Goal: Task Accomplishment & Management: Manage account settings

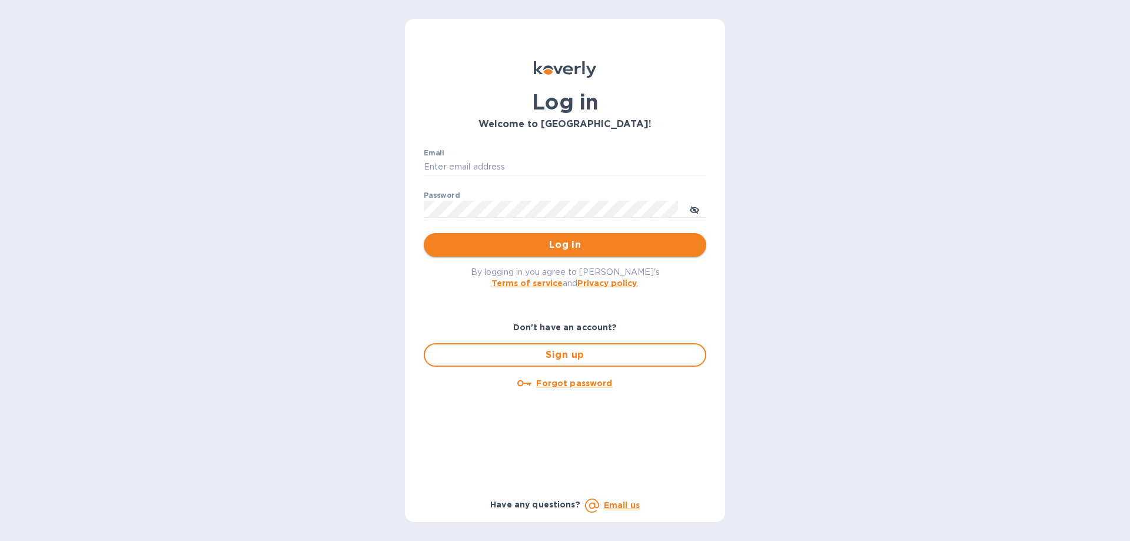
type input "elaine@okktoys.com"
click at [573, 248] on span "Log in" at bounding box center [565, 245] width 264 height 14
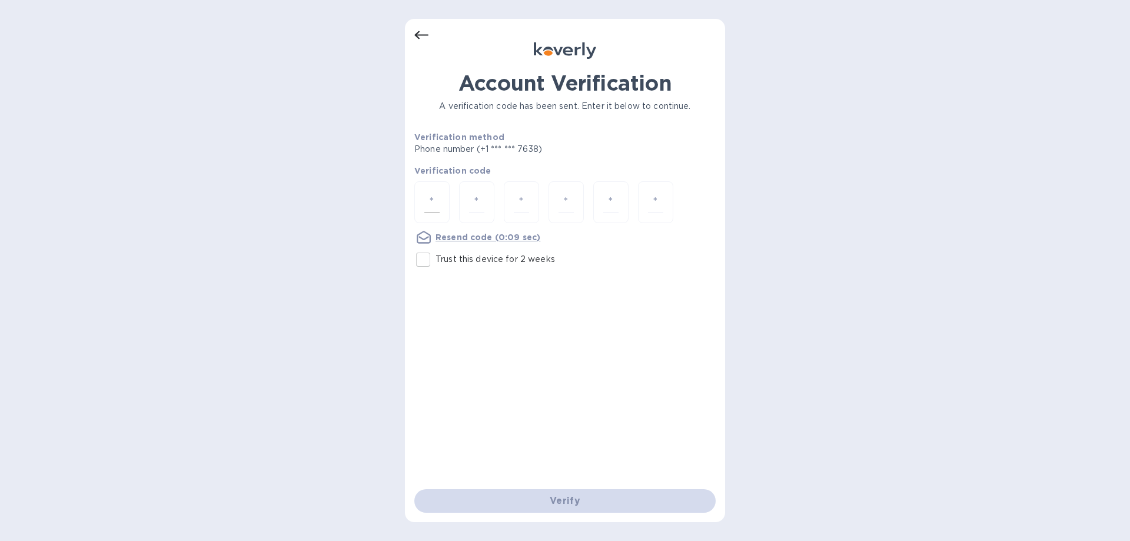
click at [433, 207] on input "number" at bounding box center [431, 202] width 15 height 22
type input "1"
type input "2"
type input "7"
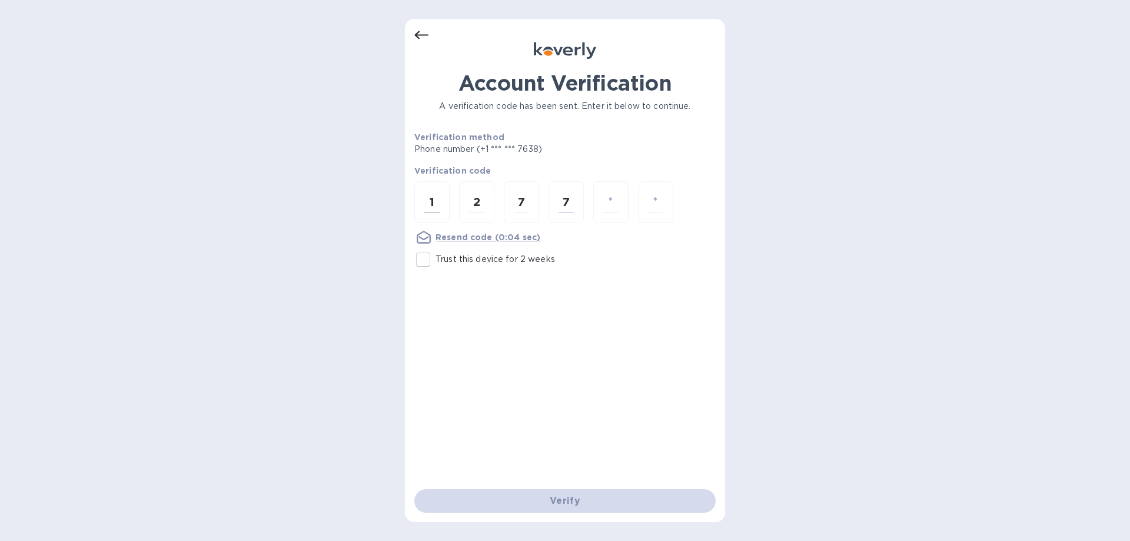
type input "0"
type input "5"
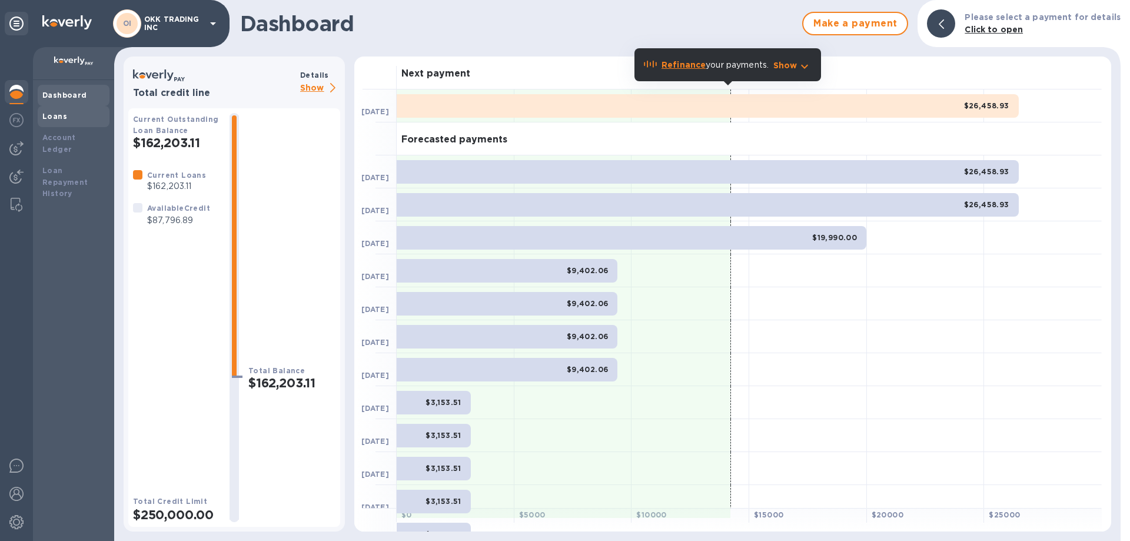
click at [55, 115] on b "Loans" at bounding box center [54, 116] width 25 height 9
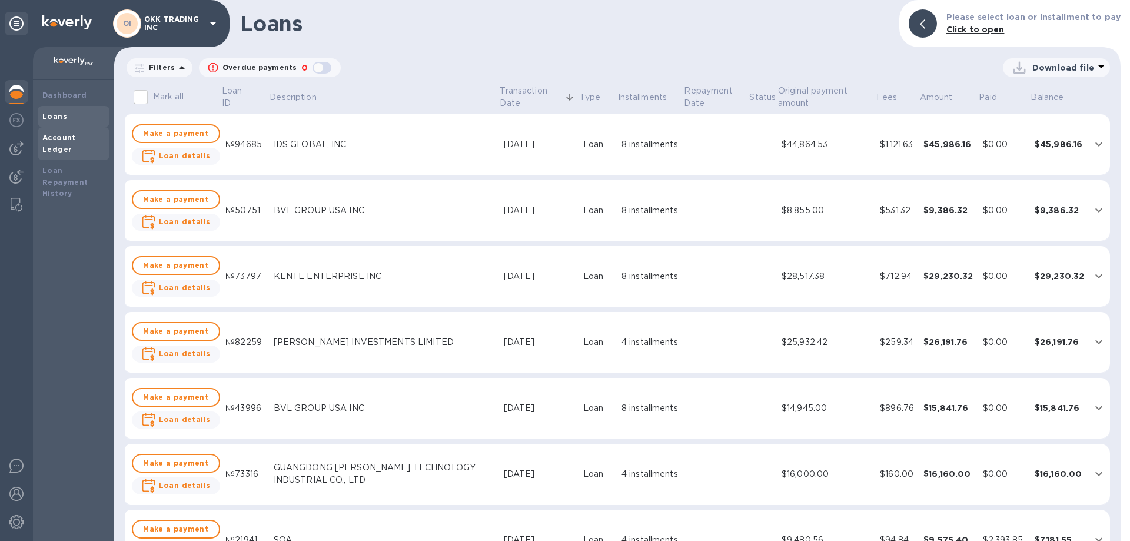
click at [69, 137] on b "Account Ledger" at bounding box center [59, 143] width 34 height 21
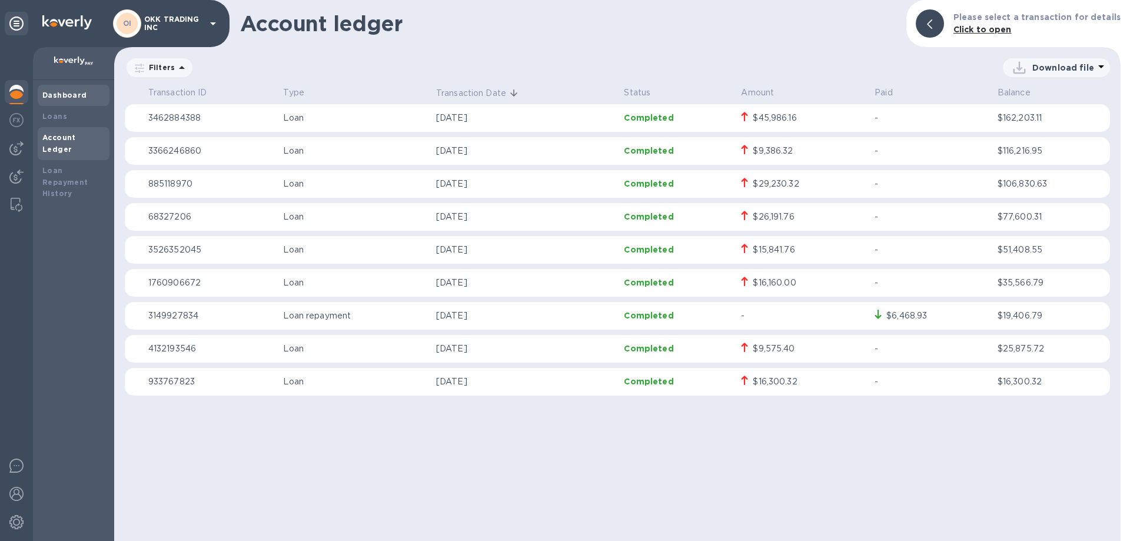
click at [74, 94] on b "Dashboard" at bounding box center [64, 95] width 45 height 9
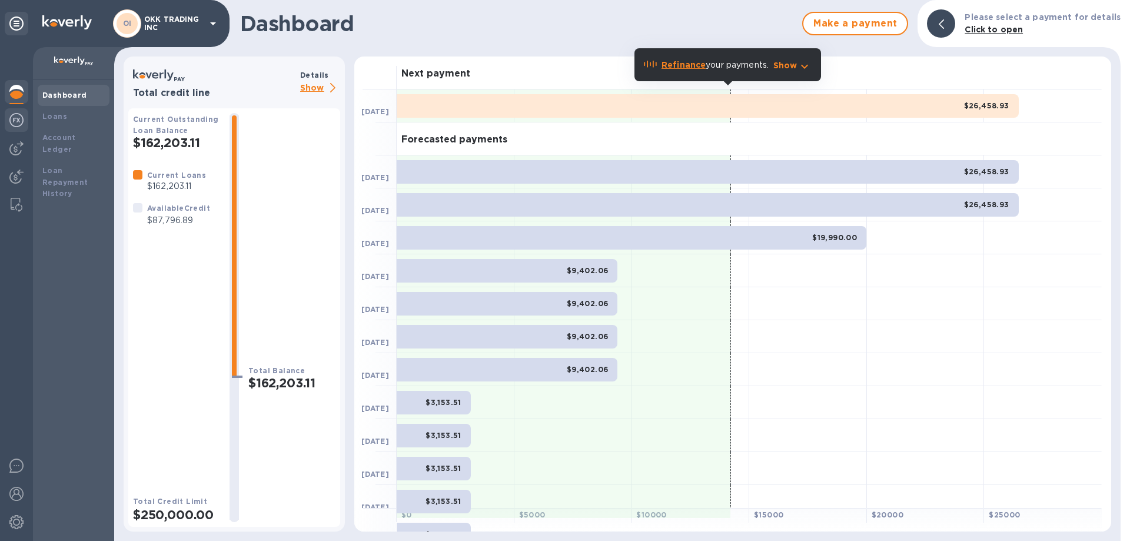
click at [19, 116] on img at bounding box center [16, 120] width 14 height 14
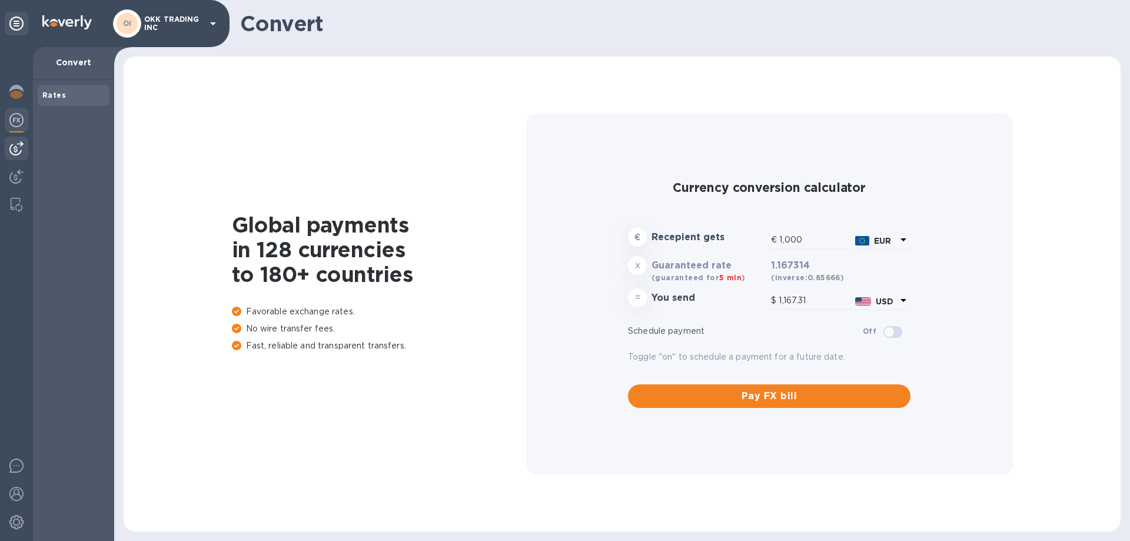
click at [13, 151] on img at bounding box center [16, 148] width 14 height 14
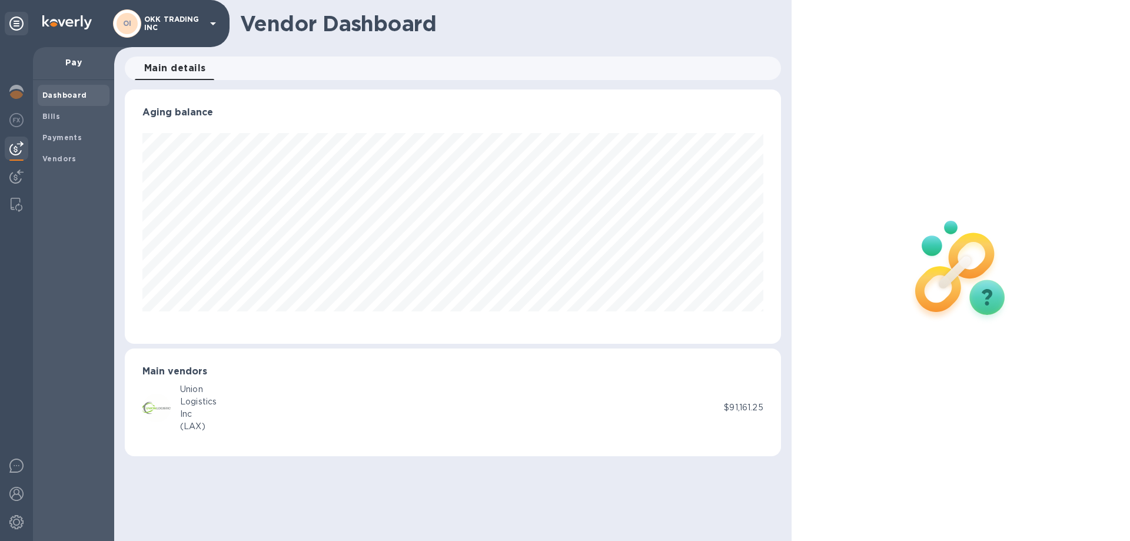
scroll to position [254, 656]
click at [16, 175] on img at bounding box center [16, 177] width 14 height 14
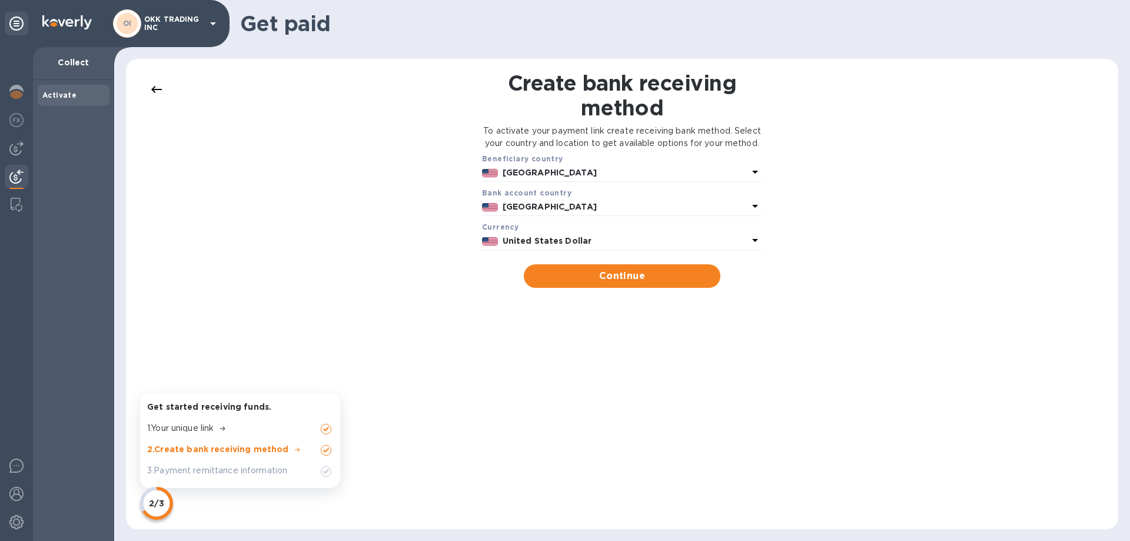
click at [14, 175] on img at bounding box center [16, 177] width 14 height 14
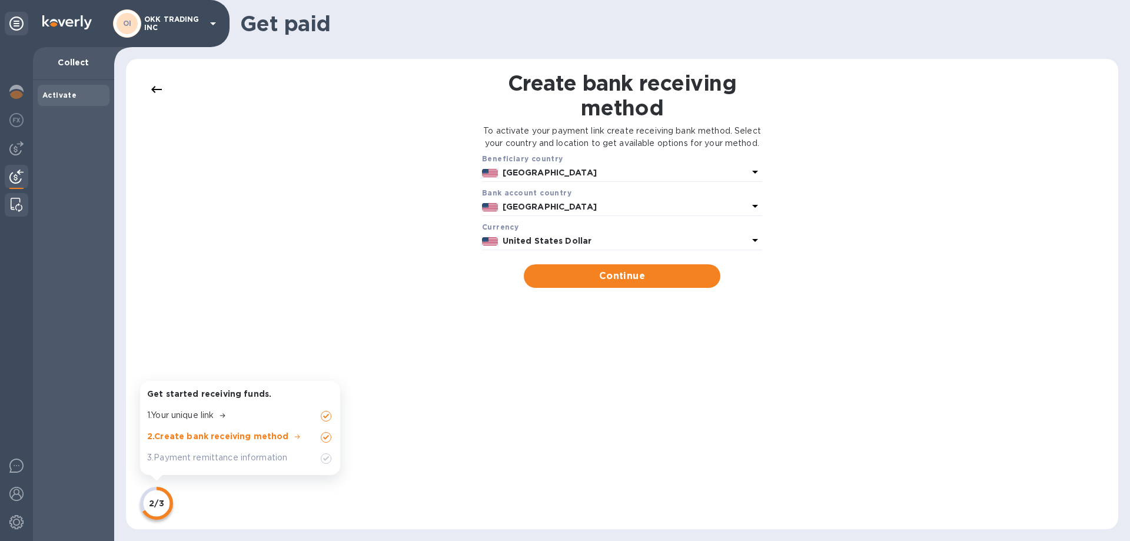
click at [15, 198] on img at bounding box center [17, 205] width 12 height 14
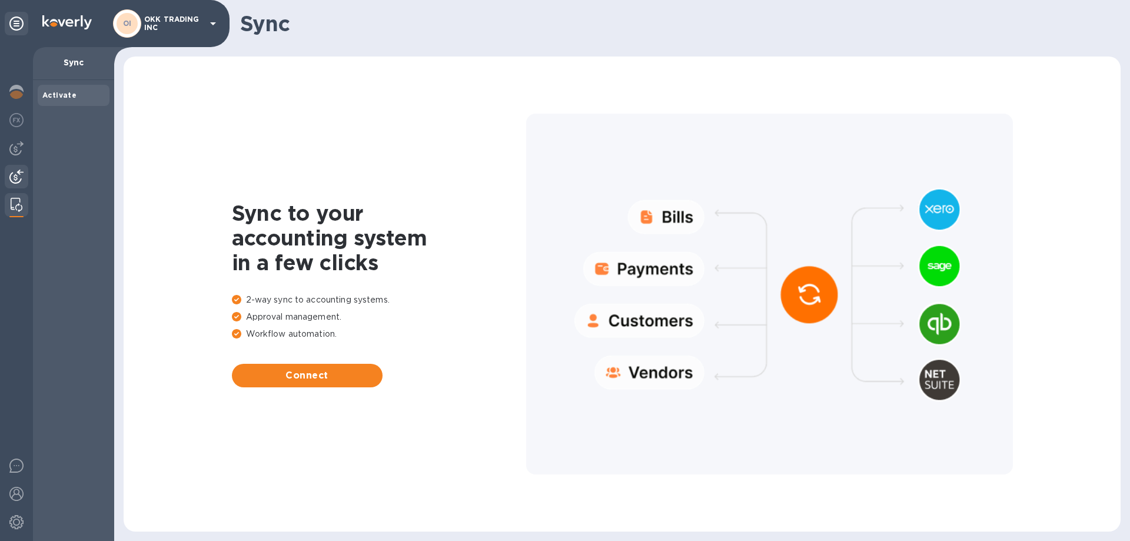
click at [16, 175] on img at bounding box center [16, 177] width 14 height 14
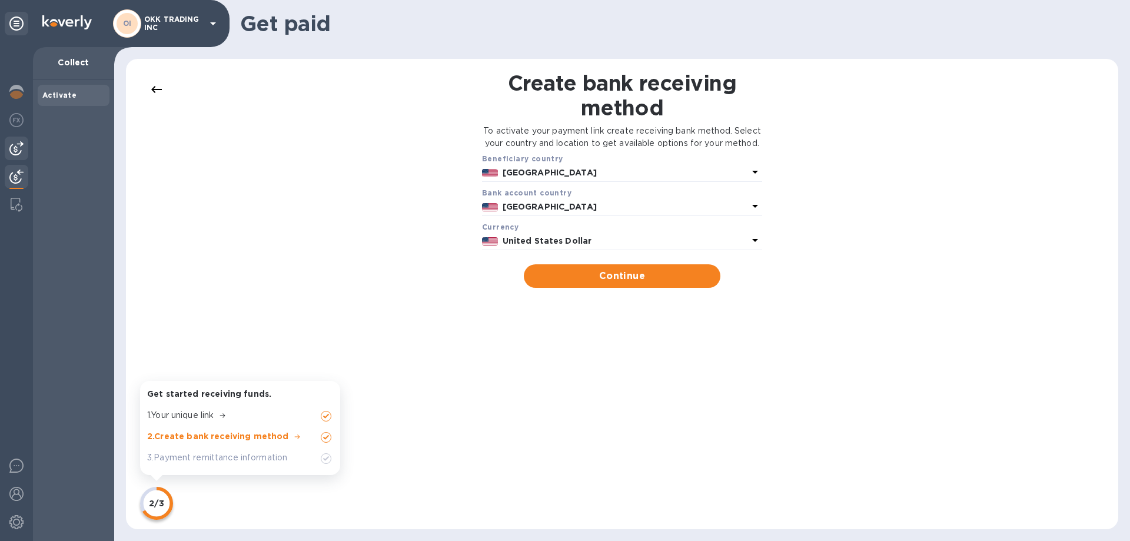
click at [15, 146] on img at bounding box center [16, 148] width 14 height 14
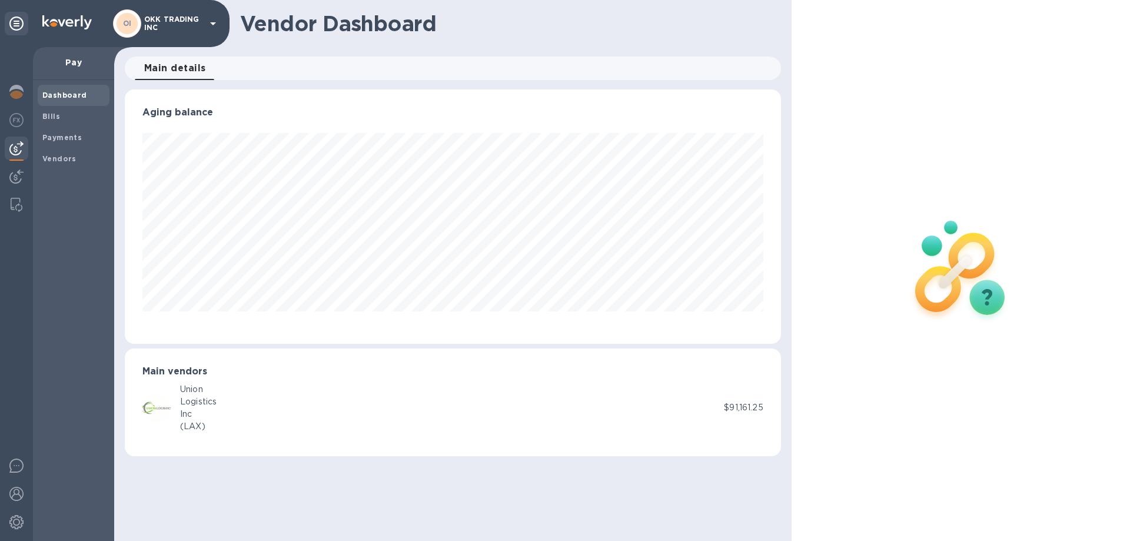
scroll to position [254, 656]
click at [58, 114] on b "Bills" at bounding box center [51, 116] width 18 height 9
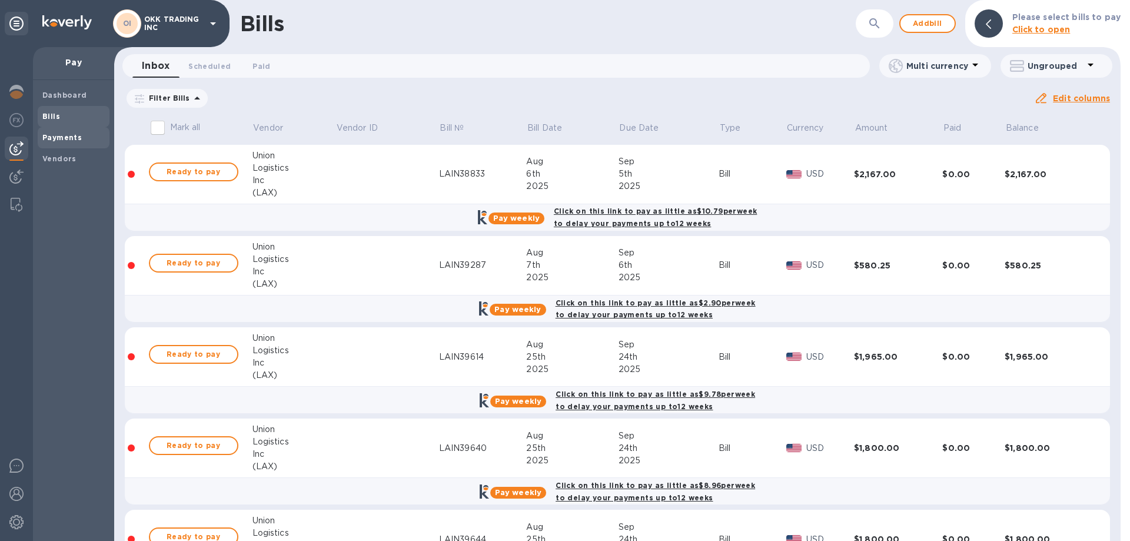
click at [59, 137] on b "Payments" at bounding box center [61, 137] width 39 height 9
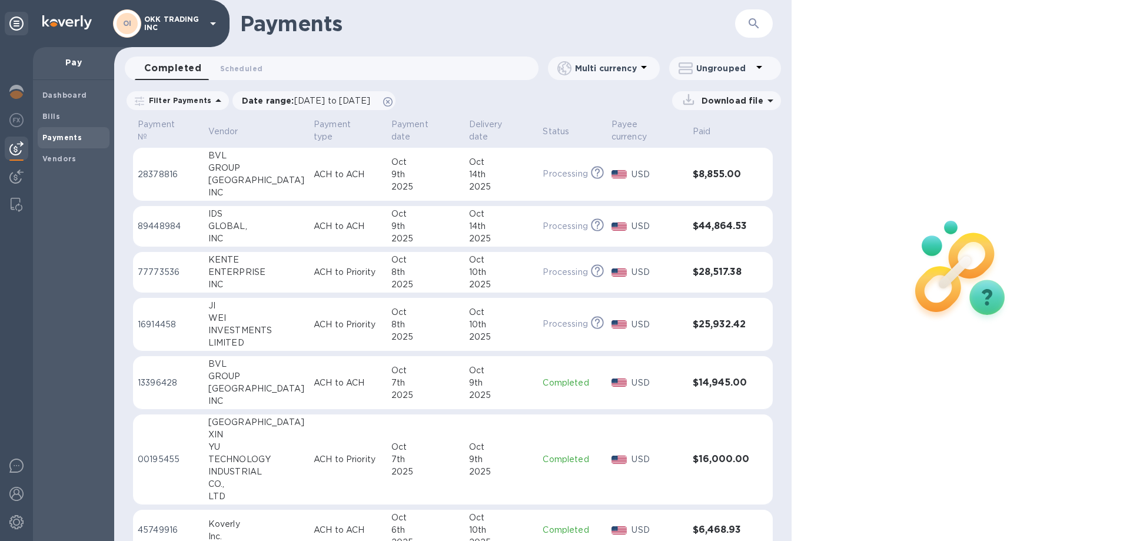
click at [142, 319] on p "16914458" at bounding box center [168, 325] width 61 height 12
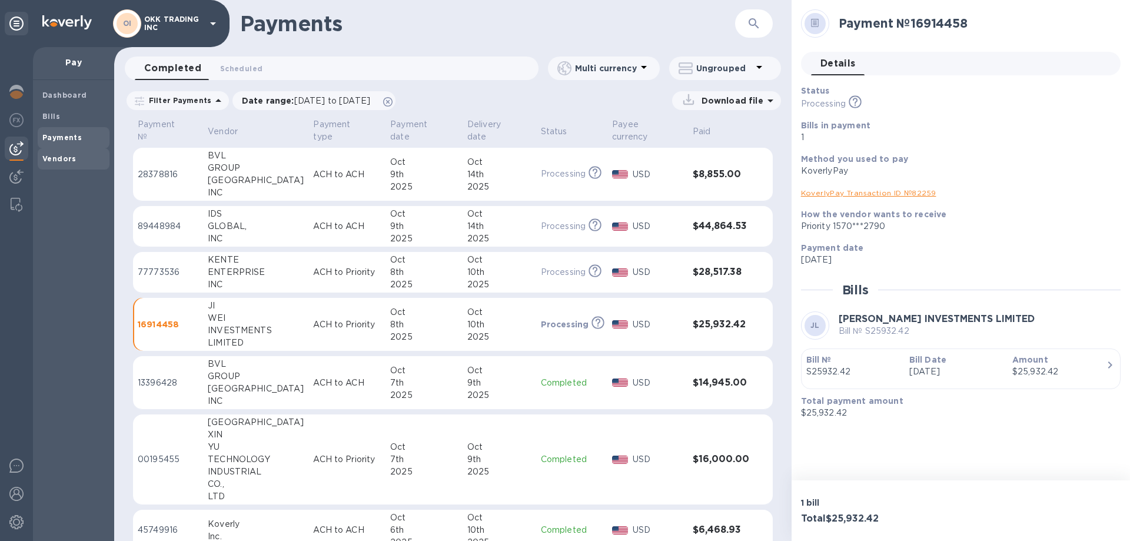
click at [62, 154] on b "Vendors" at bounding box center [59, 158] width 34 height 9
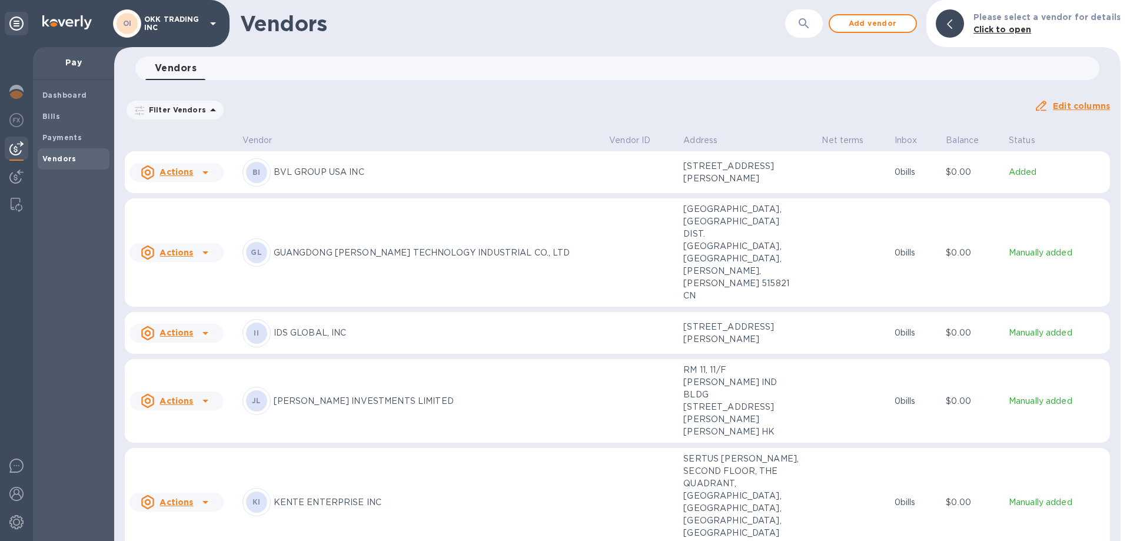
click at [297, 395] on p "[PERSON_NAME] INVESTMENTS LIMITED" at bounding box center [437, 401] width 327 height 12
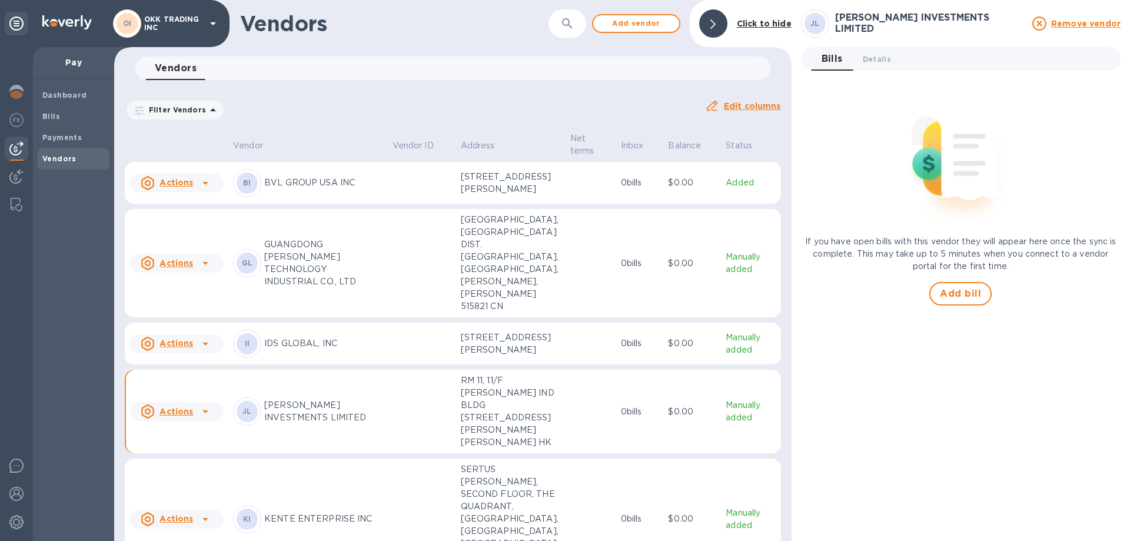
click at [299, 420] on p "[PERSON_NAME] INVESTMENTS LIMITED" at bounding box center [323, 411] width 119 height 25
click at [188, 416] on u "Actions" at bounding box center [177, 411] width 34 height 9
click at [279, 422] on div at bounding box center [565, 270] width 1130 height 541
click at [253, 422] on div "JL" at bounding box center [247, 411] width 21 height 21
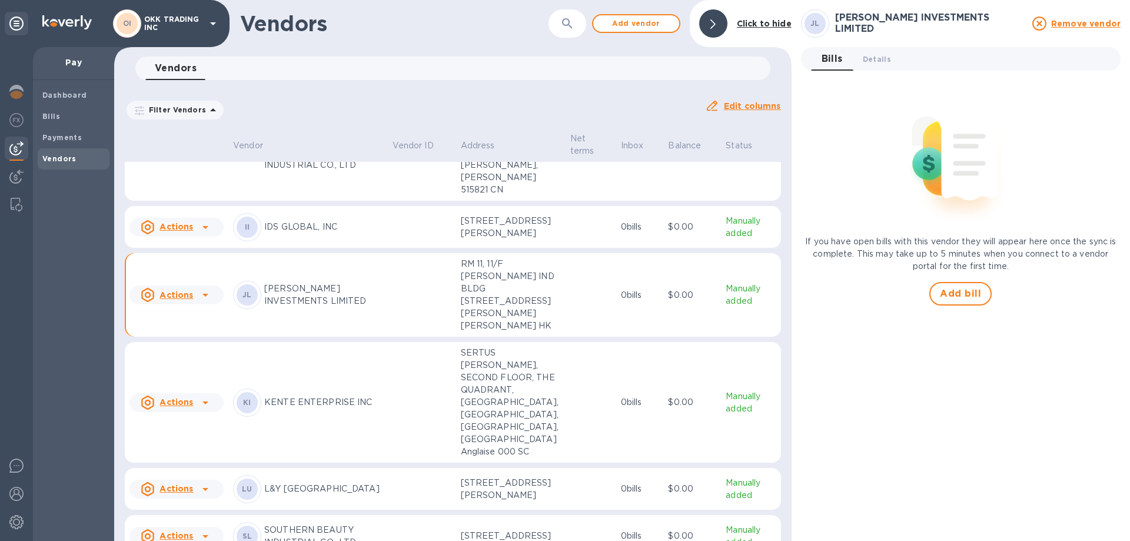
scroll to position [118, 0]
click at [175, 298] on u "Actions" at bounding box center [177, 293] width 34 height 9
click at [68, 134] on div at bounding box center [565, 270] width 1130 height 541
click at [66, 139] on b "Payments" at bounding box center [61, 137] width 39 height 9
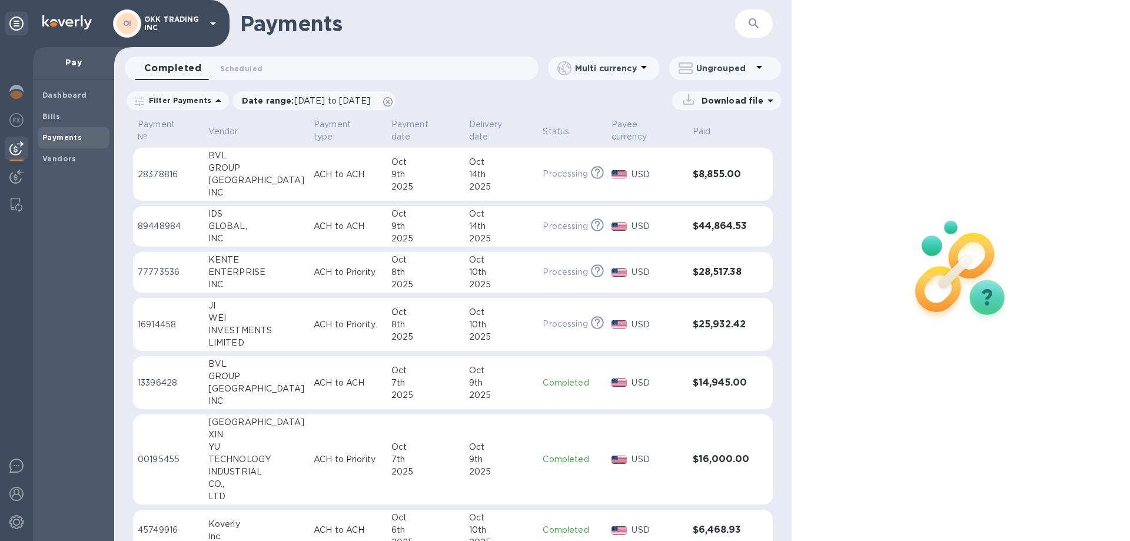
click at [165, 319] on p "16914458" at bounding box center [168, 325] width 61 height 12
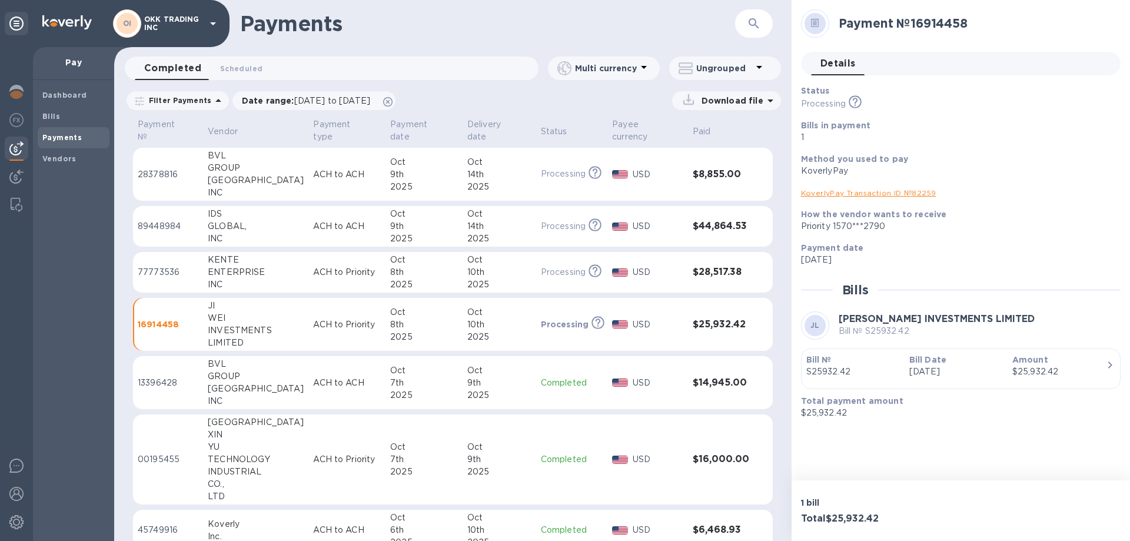
click at [862, 191] on link "KoverlyPay Transaction ID № 82259" at bounding box center [868, 192] width 135 height 9
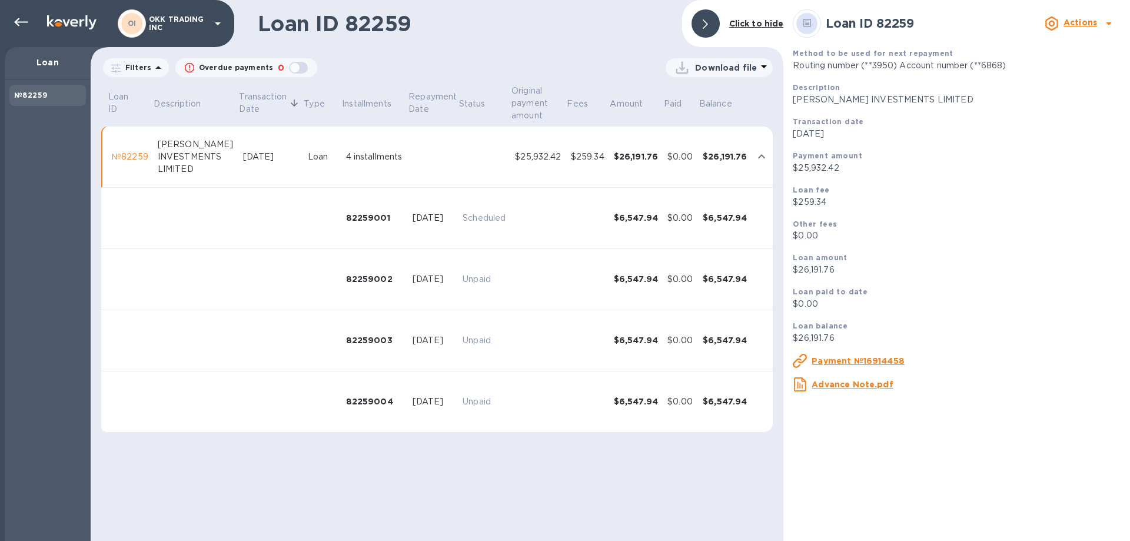
click at [881, 360] on u "Payment №16914458" at bounding box center [858, 360] width 93 height 9
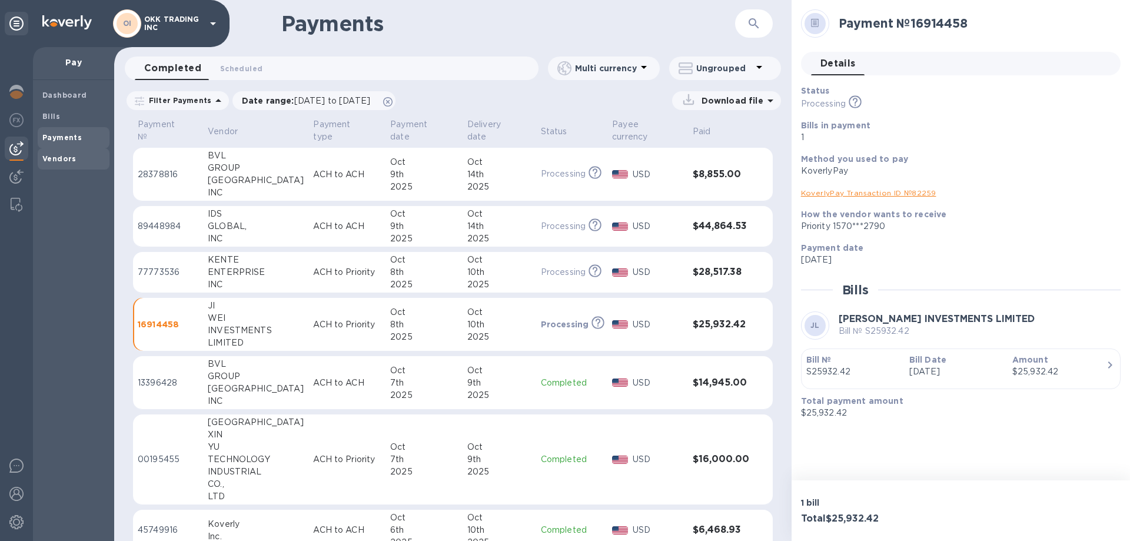
click at [57, 159] on b "Vendors" at bounding box center [59, 158] width 34 height 9
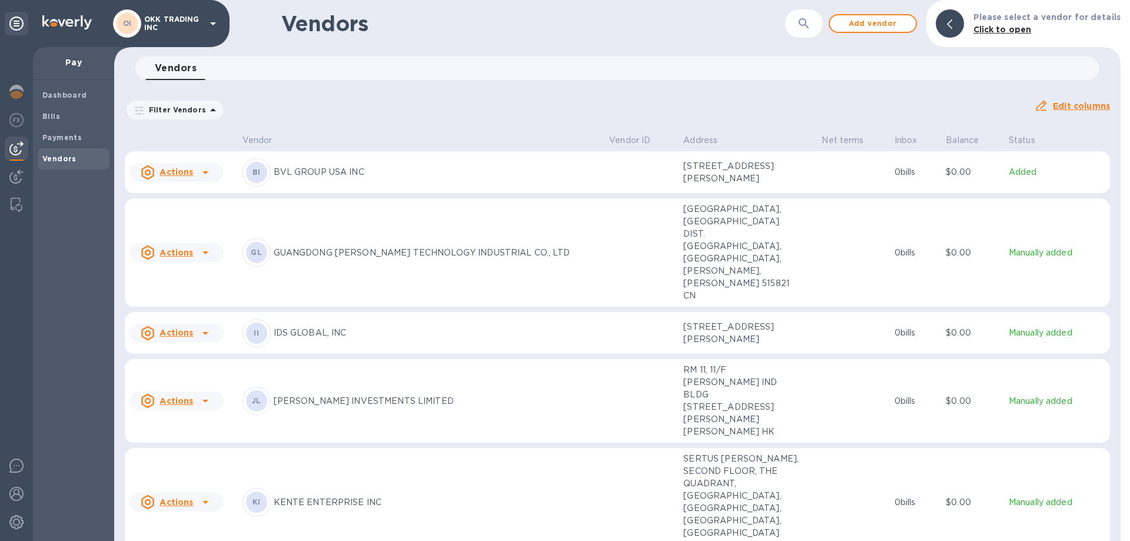
click at [323, 395] on p "[PERSON_NAME] INVESTMENTS LIMITED" at bounding box center [437, 401] width 327 height 12
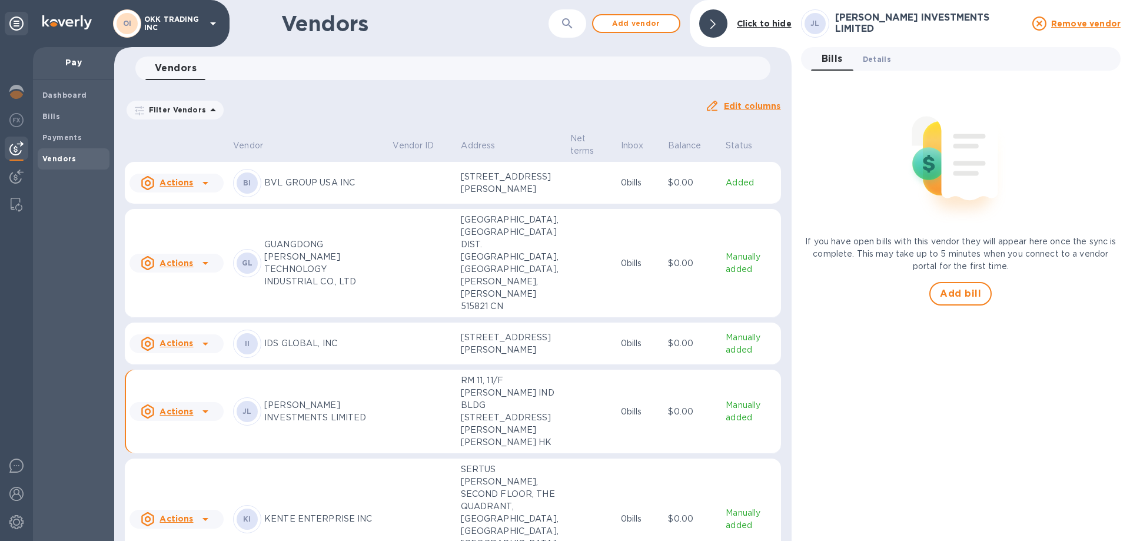
click at [885, 59] on span "Details 0" at bounding box center [877, 59] width 28 height 12
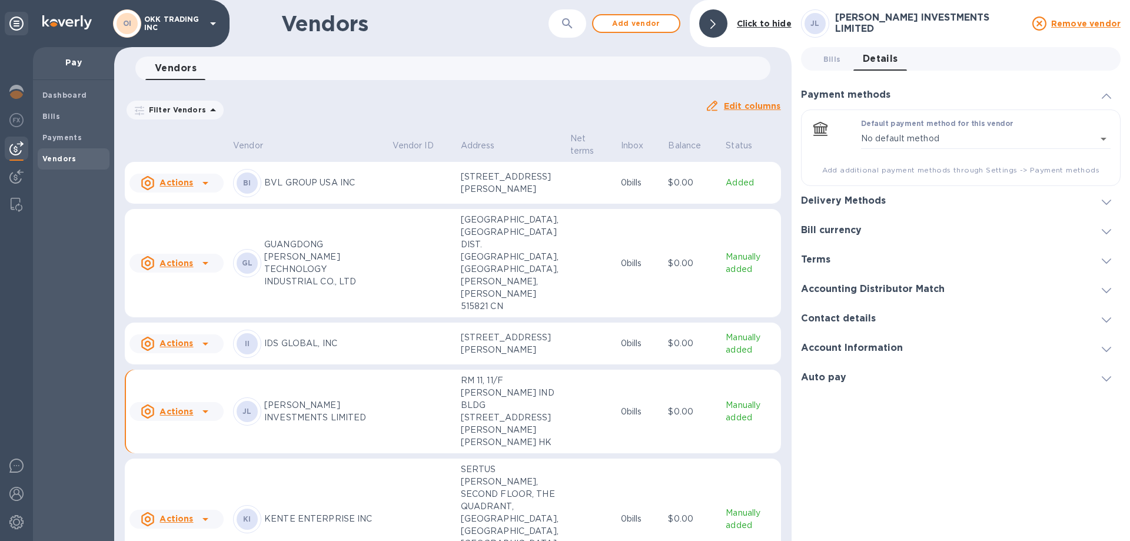
click at [880, 198] on h3 "Delivery Methods" at bounding box center [843, 200] width 85 height 11
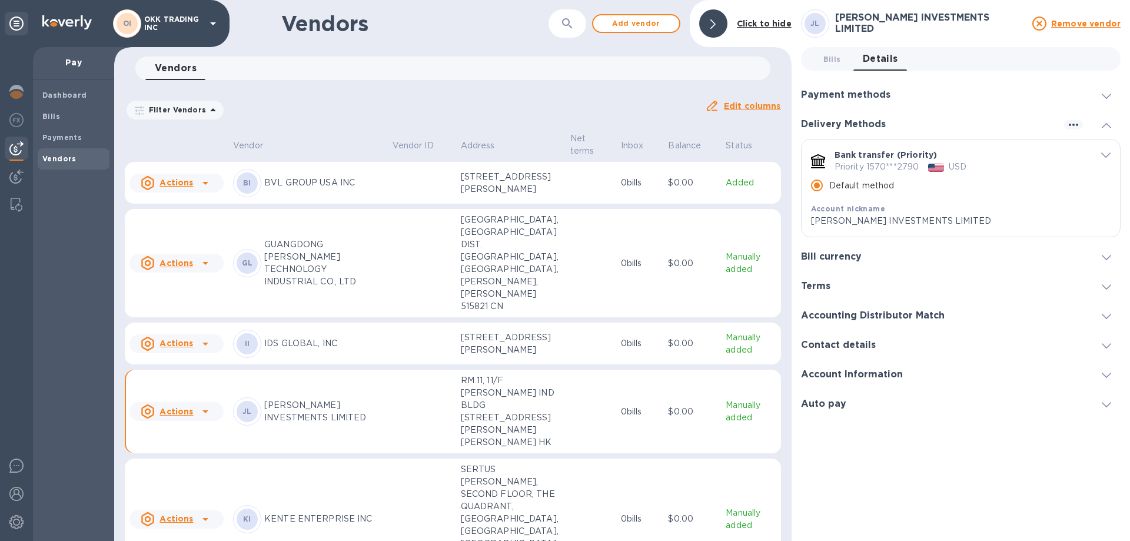
click at [855, 257] on h3 "Bill currency" at bounding box center [831, 256] width 61 height 11
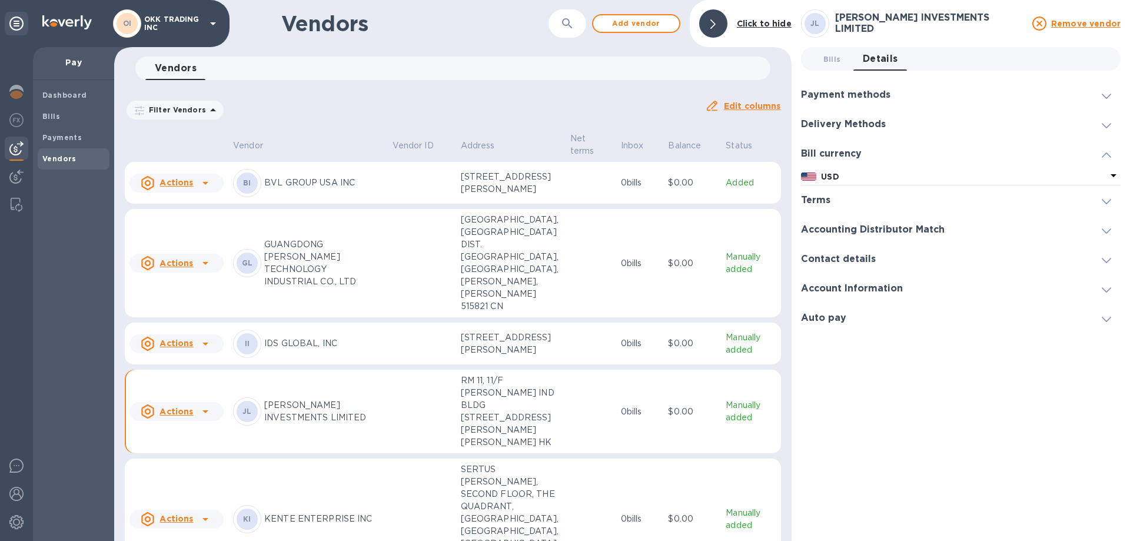
click at [842, 230] on h3 "Accounting Distributor Match" at bounding box center [873, 229] width 144 height 11
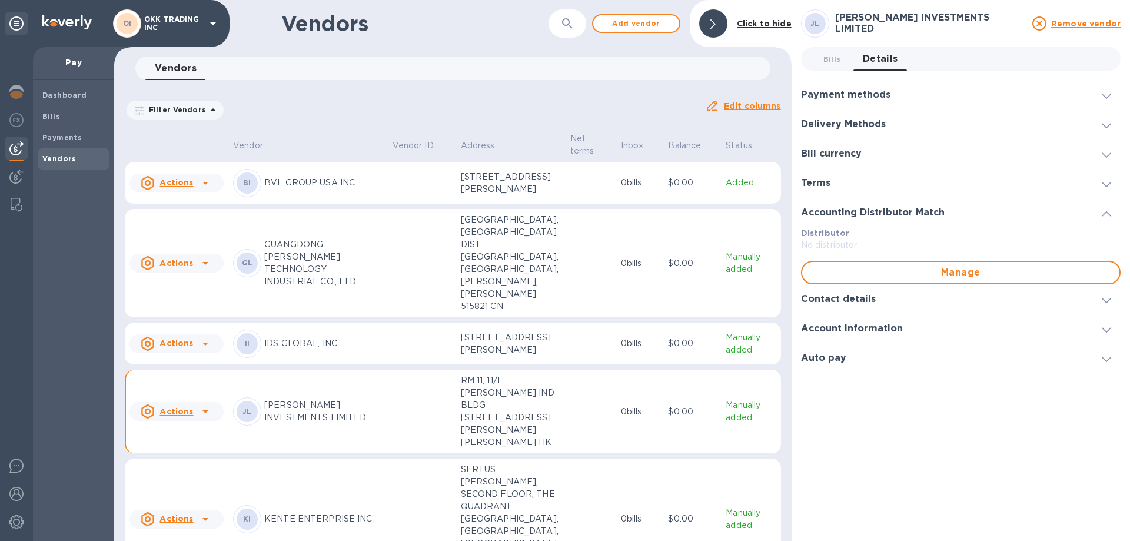
click at [850, 300] on h3 "Contact details" at bounding box center [838, 299] width 75 height 11
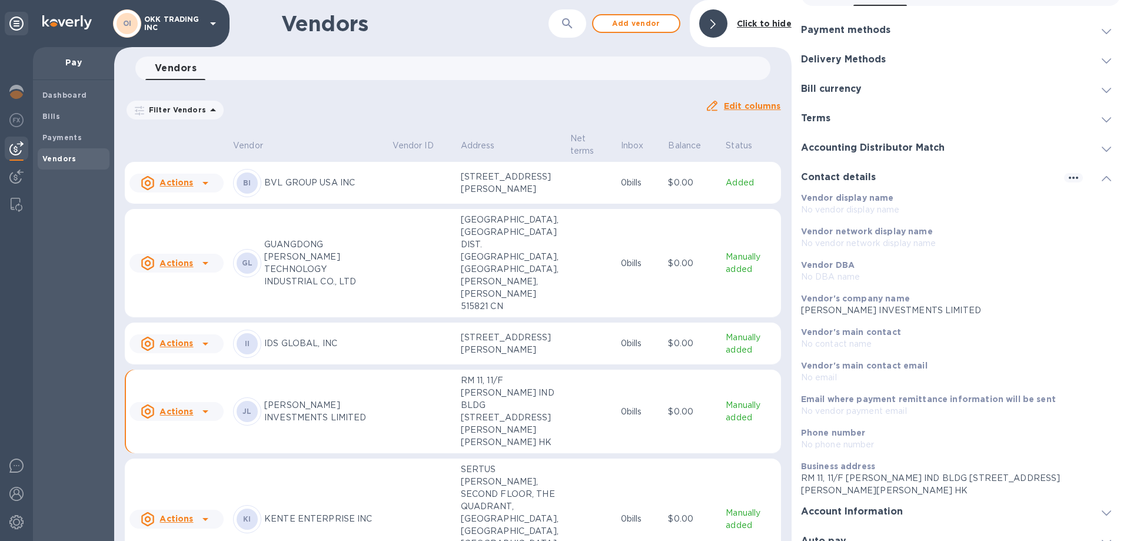
scroll to position [67, 0]
click at [1102, 508] on icon at bounding box center [1106, 510] width 9 height 5
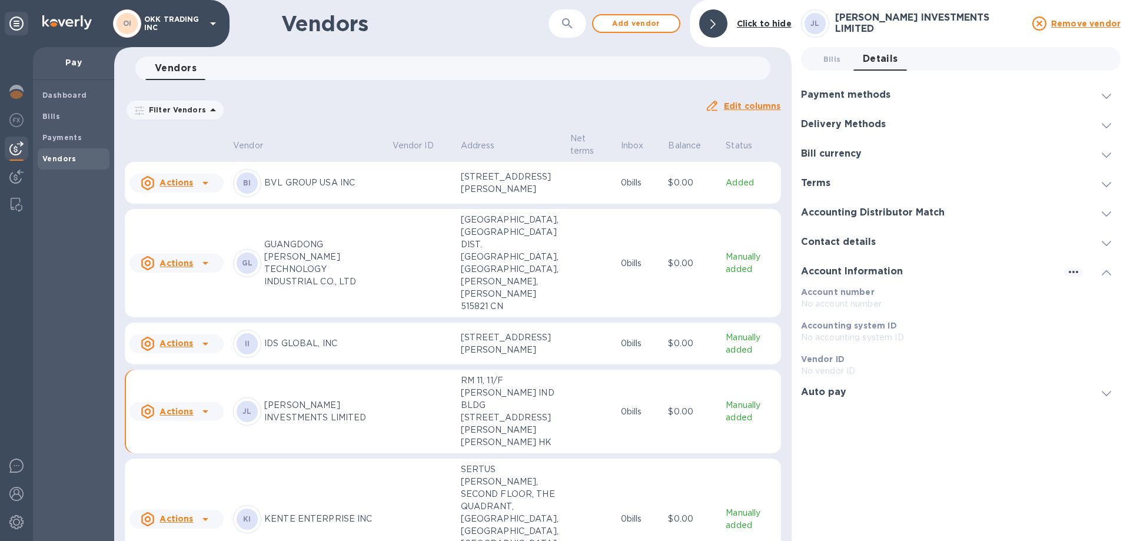
click at [1112, 392] on div at bounding box center [1107, 392] width 28 height 12
click at [1109, 273] on icon at bounding box center [1106, 272] width 9 height 5
click at [1109, 243] on icon at bounding box center [1106, 243] width 9 height 5
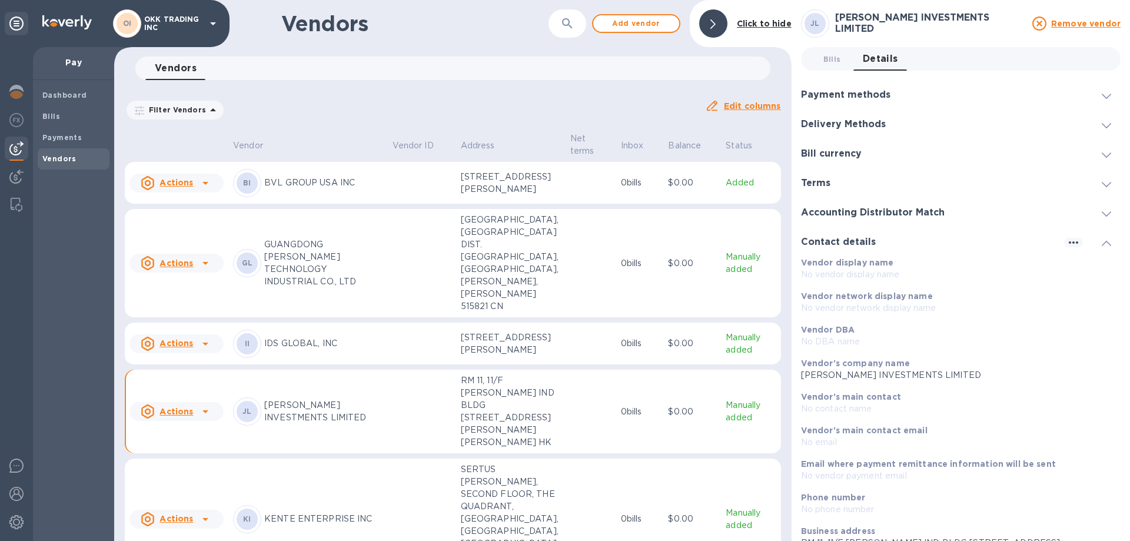
click at [1103, 95] on icon at bounding box center [1106, 96] width 9 height 5
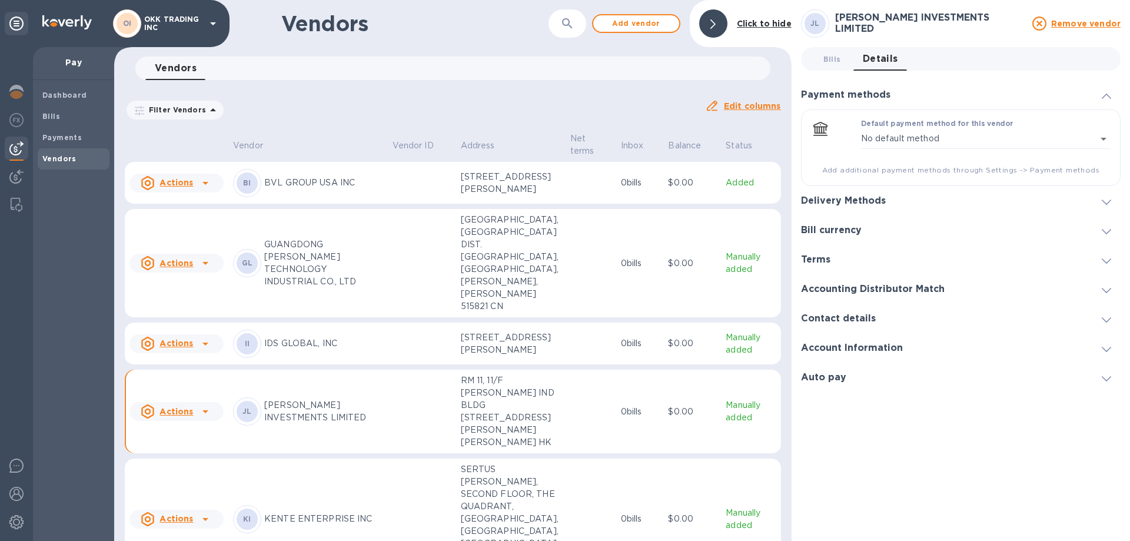
click at [1112, 201] on div at bounding box center [1107, 201] width 28 height 12
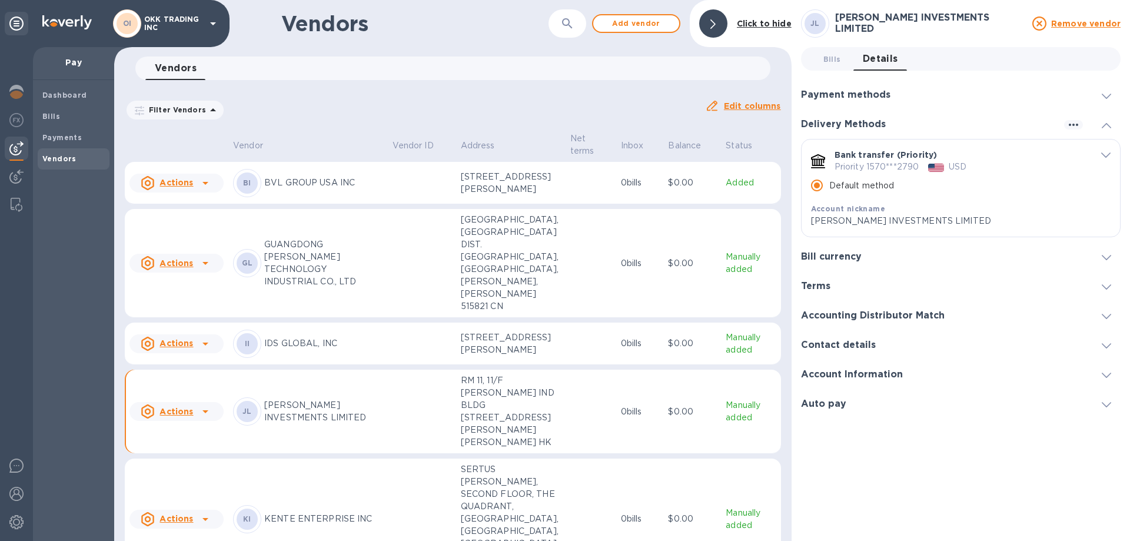
click at [204, 18] on div "OI OKK TRADING INC" at bounding box center [166, 23] width 107 height 28
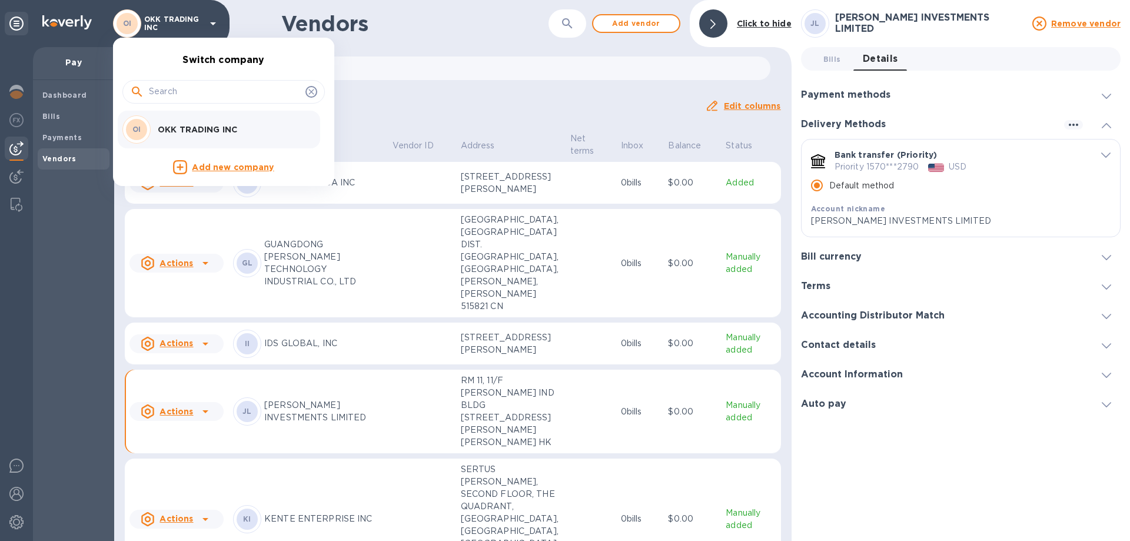
click at [185, 127] on p "OKK TRADING INC" at bounding box center [232, 130] width 148 height 12
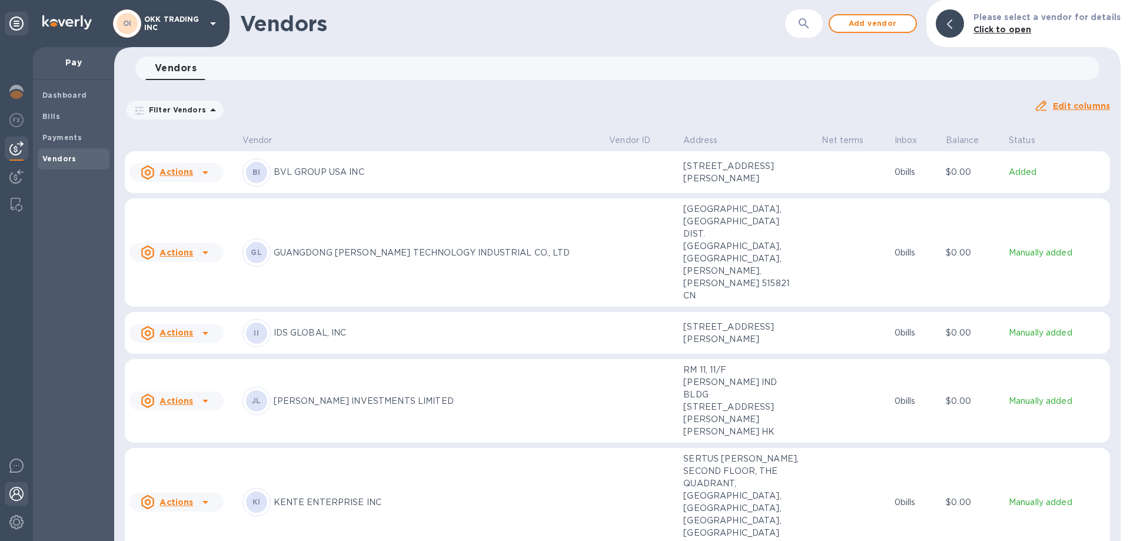
click at [19, 494] on img at bounding box center [16, 494] width 14 height 14
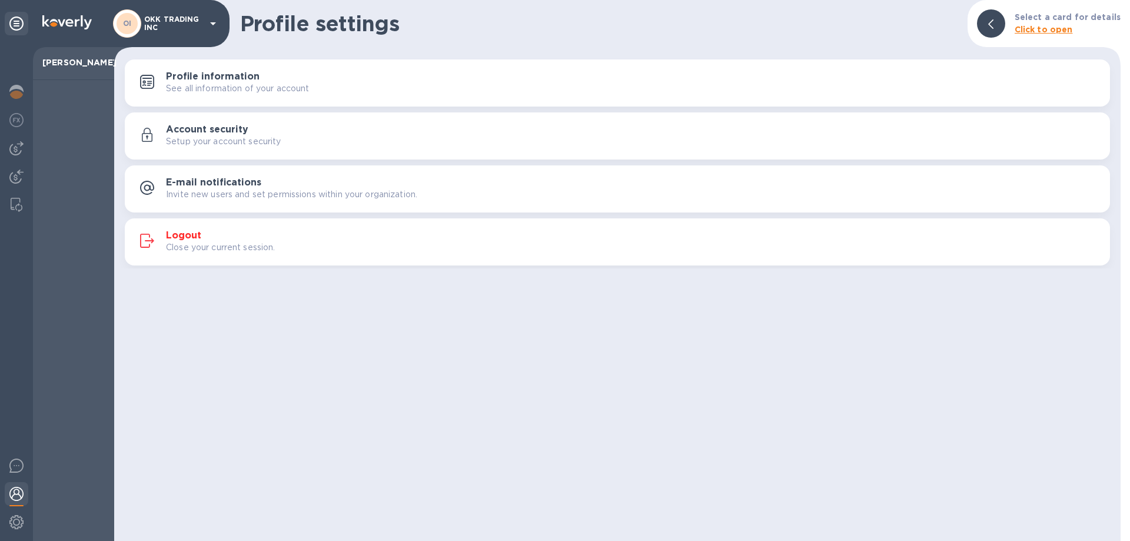
click at [182, 231] on h3 "Logout" at bounding box center [183, 235] width 35 height 11
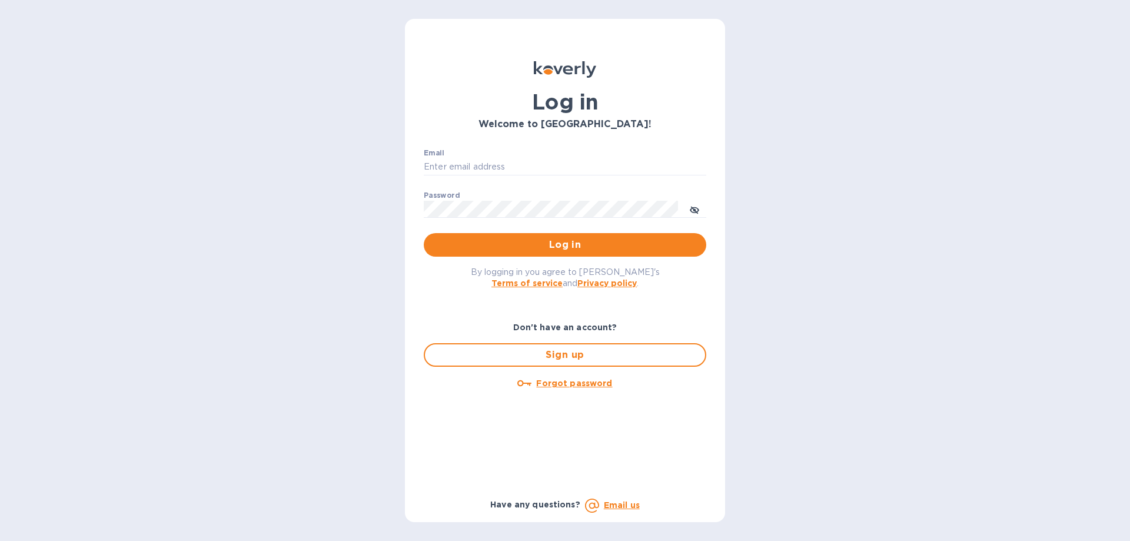
type input "[PERSON_NAME][EMAIL_ADDRESS][DOMAIN_NAME]"
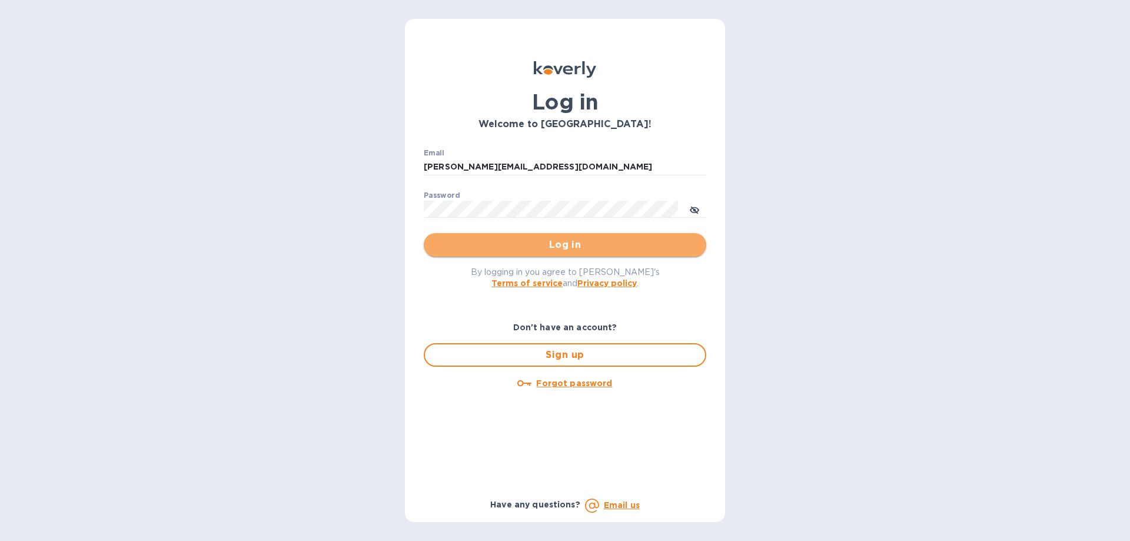
click at [556, 247] on span "Log in" at bounding box center [565, 245] width 264 height 14
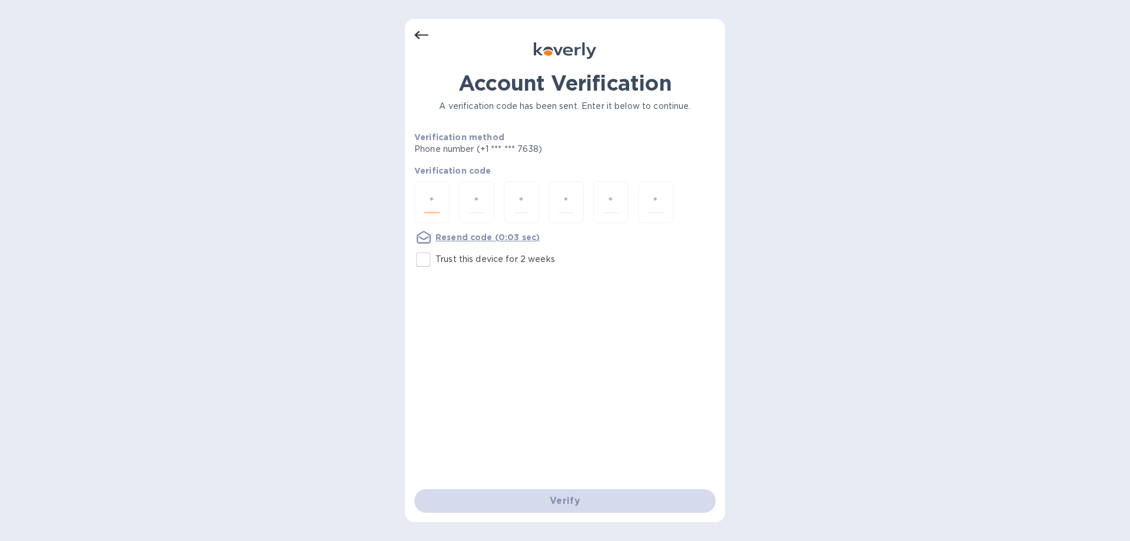
click at [433, 205] on input "number" at bounding box center [431, 202] width 15 height 22
type input "2"
type input "7"
type input "3"
type input "6"
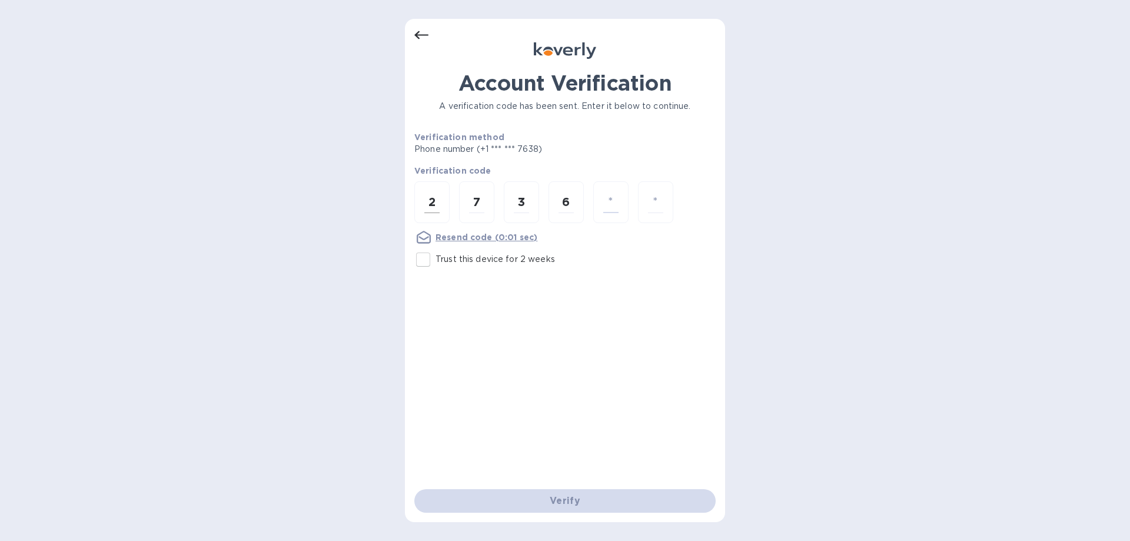
type input "3"
type input "2"
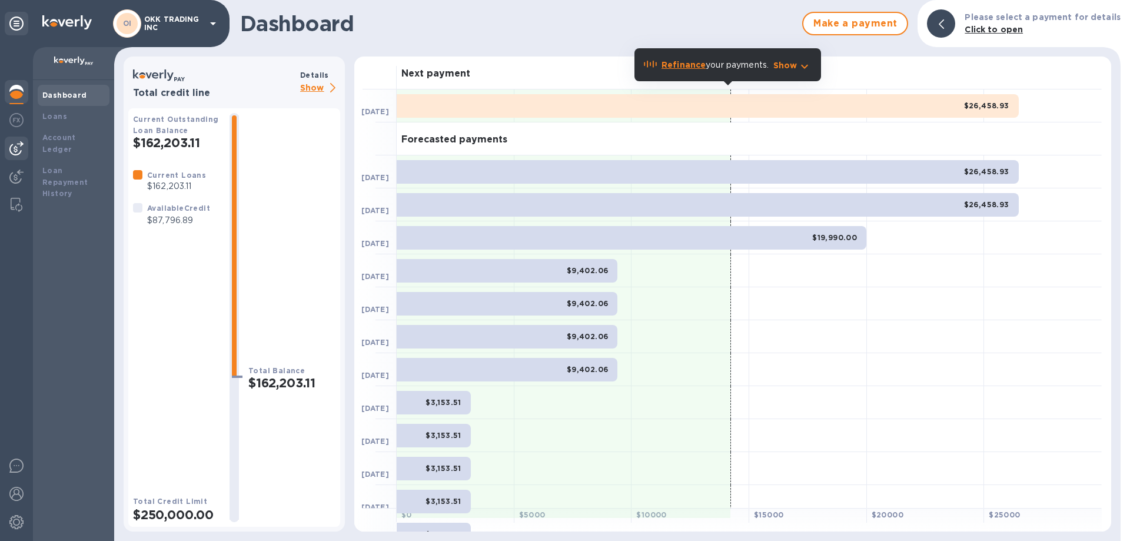
click at [18, 143] on img at bounding box center [16, 148] width 14 height 14
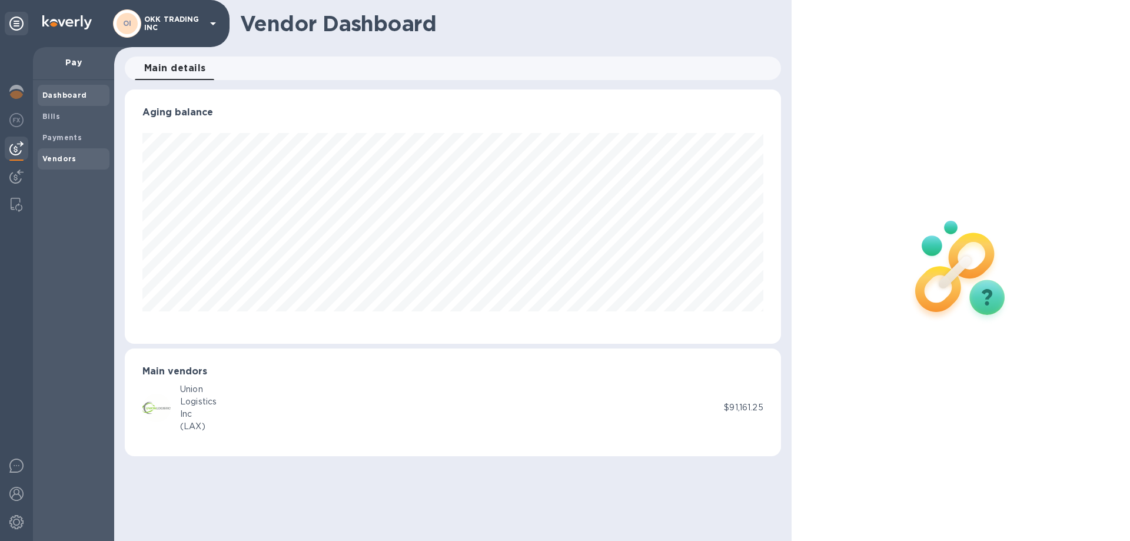
scroll to position [254, 656]
click at [68, 157] on b "Vendors" at bounding box center [59, 158] width 34 height 9
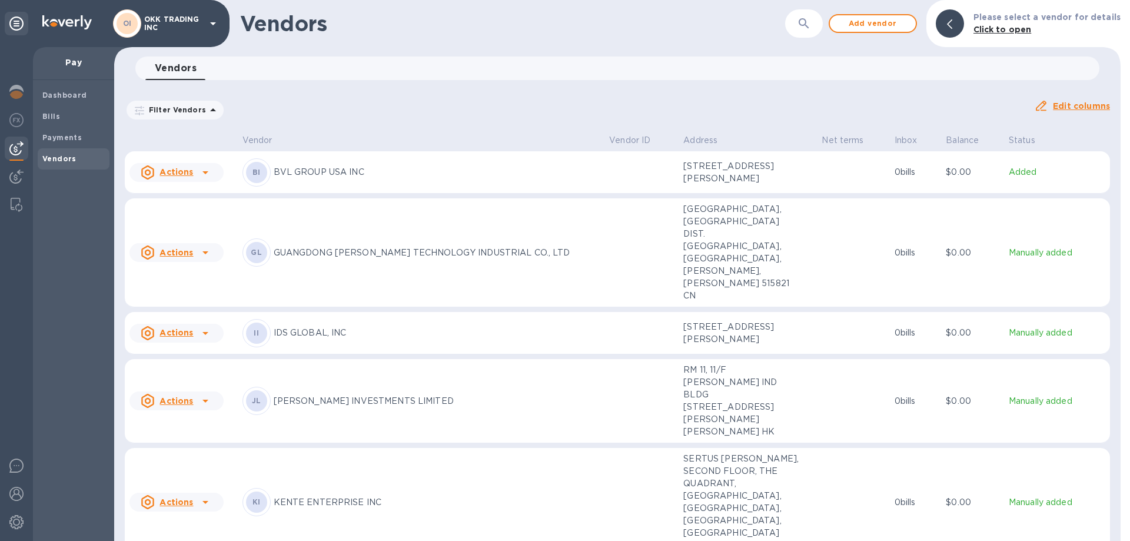
click at [390, 395] on p "[PERSON_NAME] INVESTMENTS LIMITED" at bounding box center [437, 401] width 327 height 12
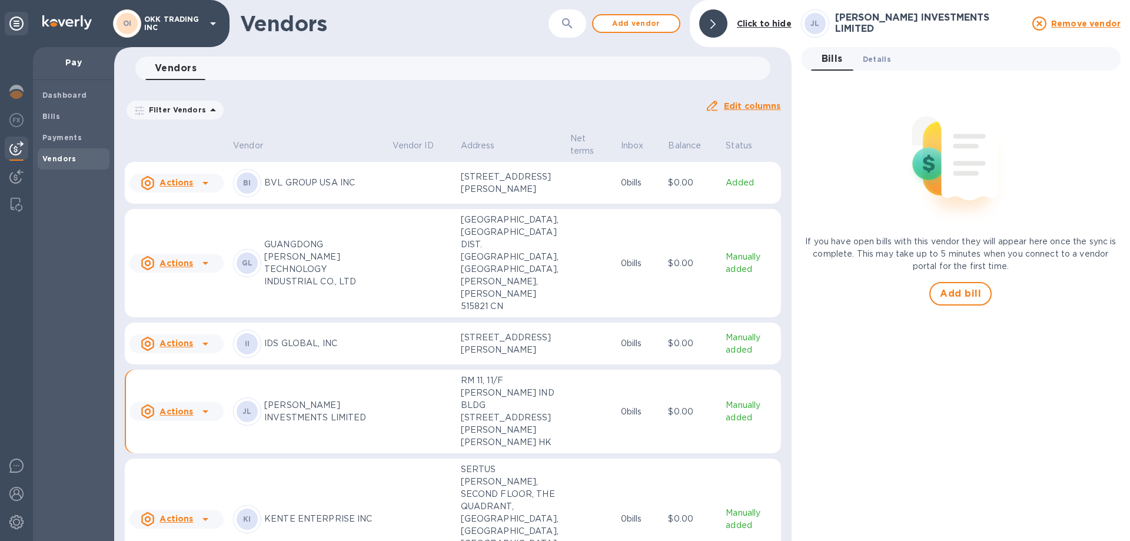
click at [870, 60] on span "Details 0" at bounding box center [877, 59] width 28 height 12
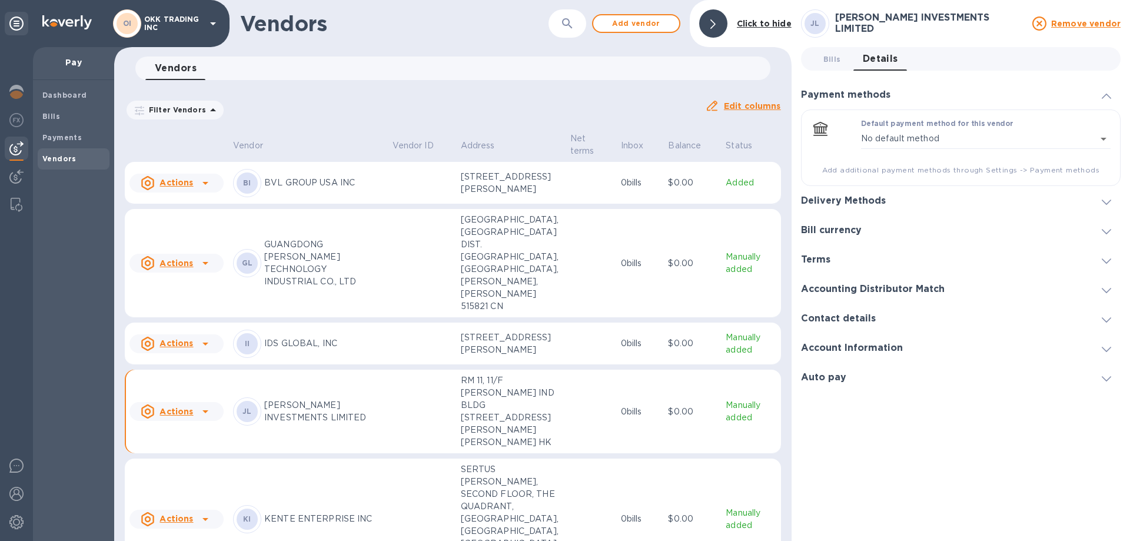
click at [1103, 203] on icon at bounding box center [1106, 202] width 9 height 5
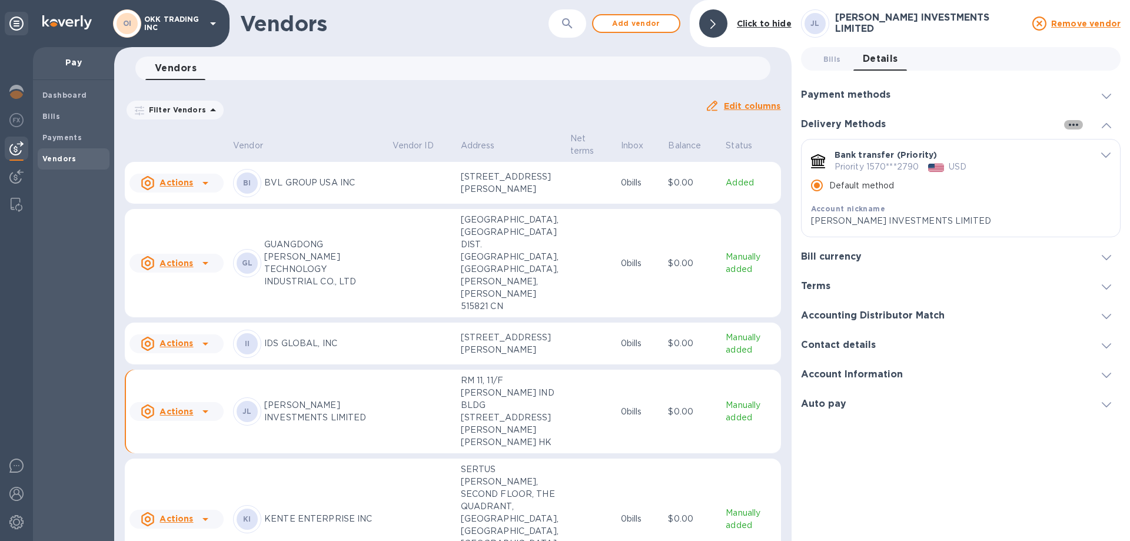
click at [1076, 122] on icon "button" at bounding box center [1074, 125] width 14 height 14
click at [1078, 147] on p "Add new" at bounding box center [1088, 149] width 39 height 12
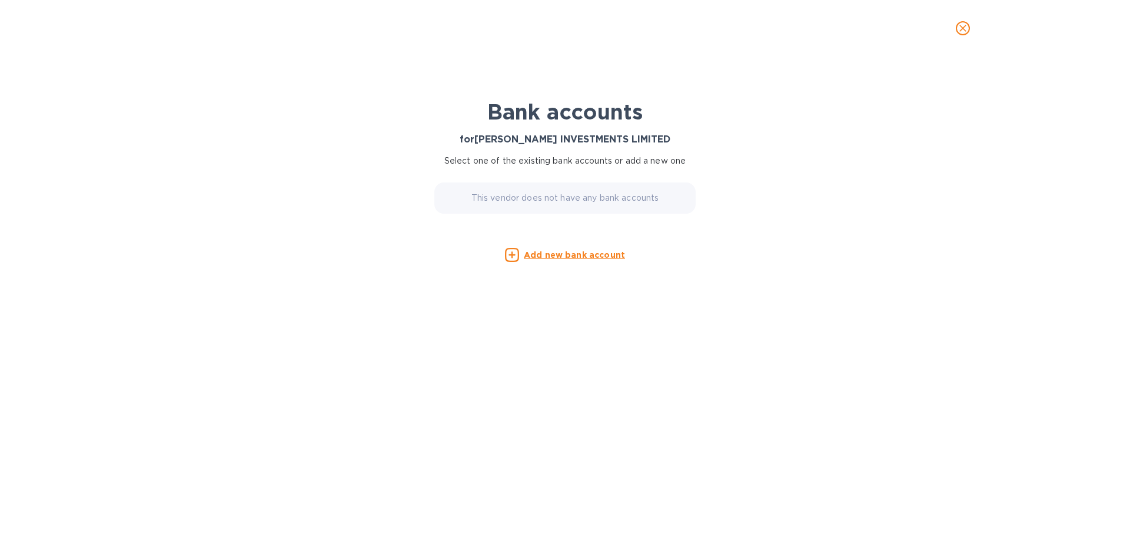
click at [579, 256] on u "Add new bank account" at bounding box center [574, 254] width 101 height 9
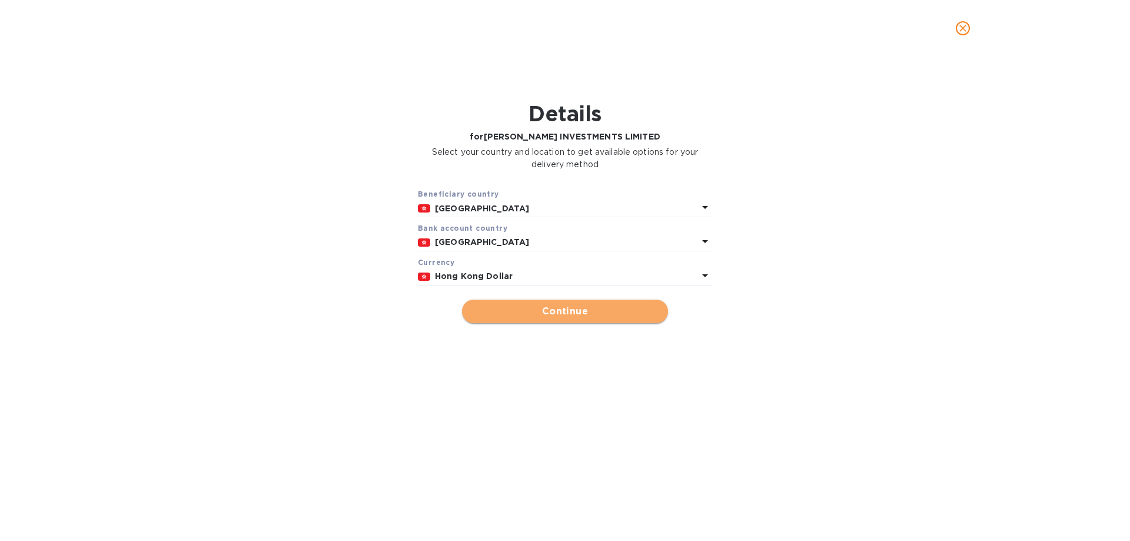
click at [522, 313] on span "Continue" at bounding box center [565, 311] width 187 height 14
type input "[PERSON_NAME] INVESTMENTS LIMITED"
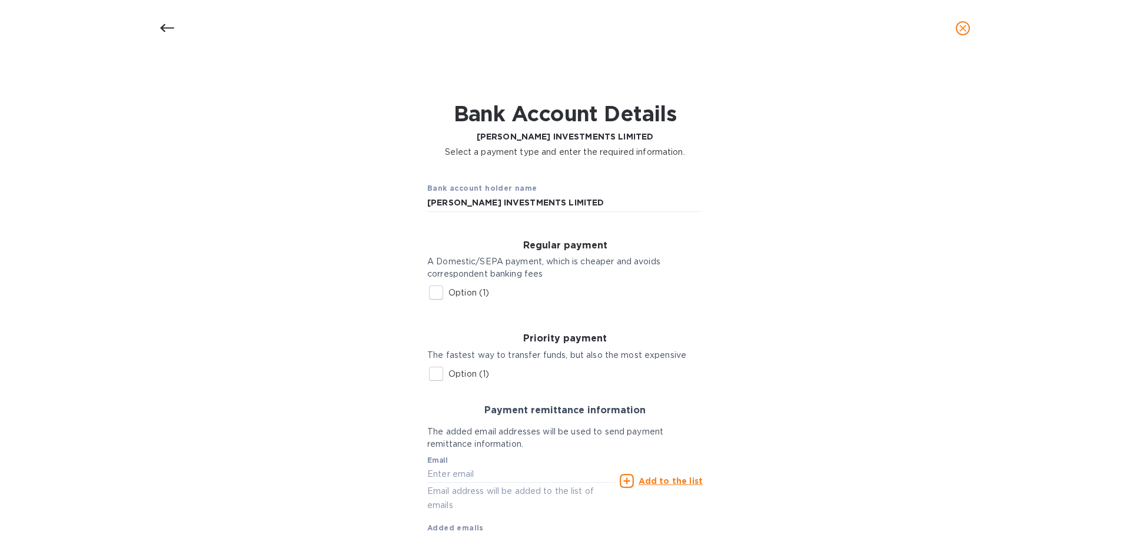
scroll to position [254, 656]
click at [162, 26] on icon at bounding box center [167, 28] width 14 height 8
